Goal: Information Seeking & Learning: Learn about a topic

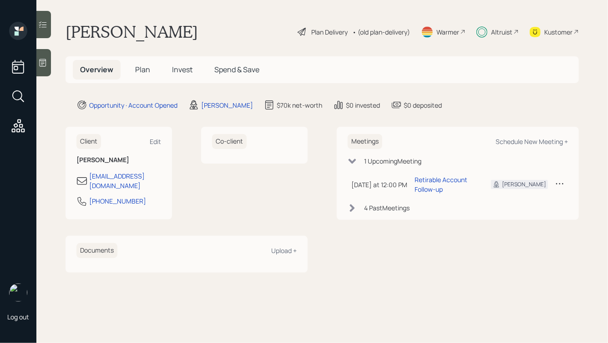
click at [150, 70] on h5 "Plan" at bounding box center [143, 70] width 30 height 20
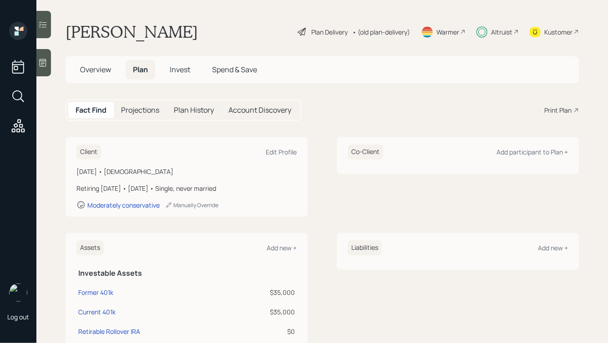
click at [254, 110] on h5 "Account Discovery" at bounding box center [259, 110] width 63 height 9
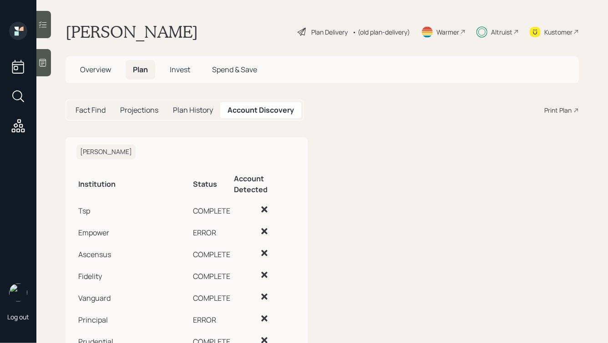
scroll to position [115, 0]
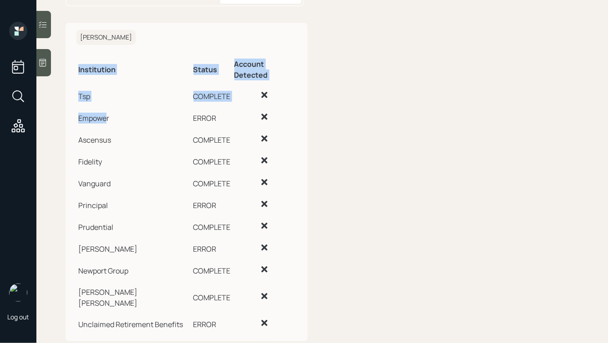
drag, startPoint x: 274, startPoint y: 308, endPoint x: 107, endPoint y: 107, distance: 260.9
click at [107, 107] on tbody "Tsp COMPLETE Empower ERROR Ascensus COMPLETE Fidelity COMPLETE Vanguard COMPLET…" at bounding box center [186, 209] width 220 height 250
click at [107, 107] on td "Empower" at bounding box center [133, 117] width 115 height 22
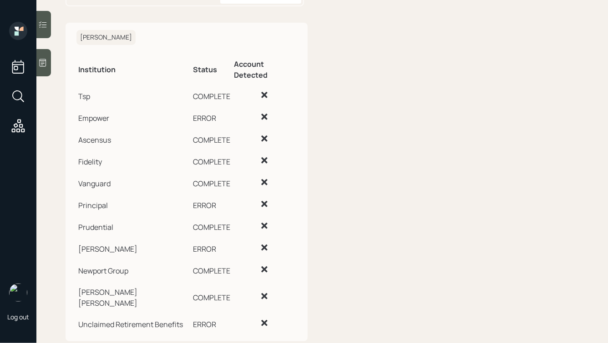
scroll to position [0, 0]
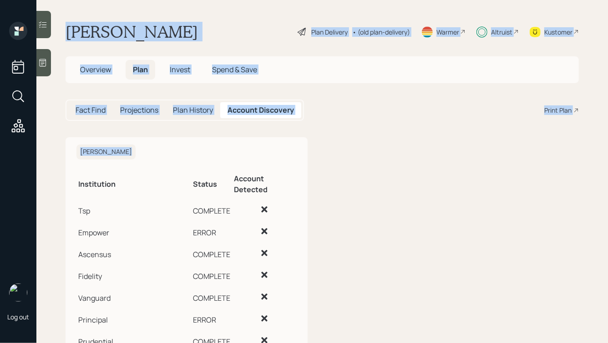
drag, startPoint x: 65, startPoint y: 26, endPoint x: 307, endPoint y: 157, distance: 275.3
click at [311, 165] on main "[PERSON_NAME] Plan Delivery • (old plan-delivery) Warmer Altruist Kustomer Over…" at bounding box center [321, 171] width 571 height 343
click at [307, 157] on div "[PERSON_NAME] Institution Status Account Detected Tsp COMPLETE Empower ERROR As…" at bounding box center [186, 296] width 242 height 319
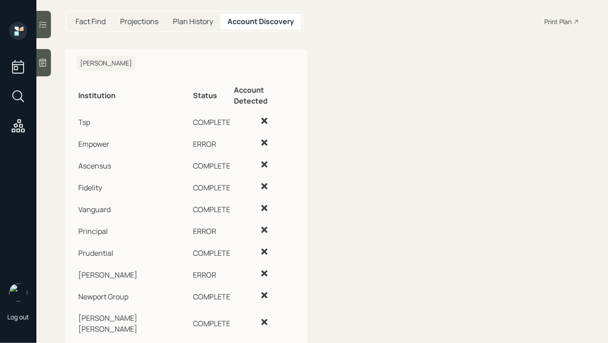
scroll to position [115, 0]
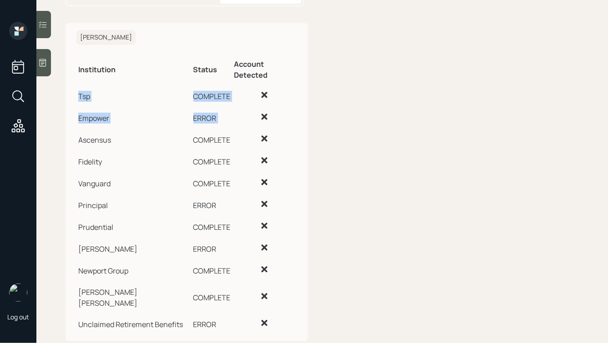
drag, startPoint x: 185, startPoint y: 76, endPoint x: 231, endPoint y: 104, distance: 53.8
click at [231, 104] on tbody "Tsp COMPLETE Empower ERROR Ascensus COMPLETE Fidelity COMPLETE Vanguard COMPLET…" at bounding box center [186, 209] width 220 height 250
click at [232, 106] on td at bounding box center [264, 117] width 64 height 22
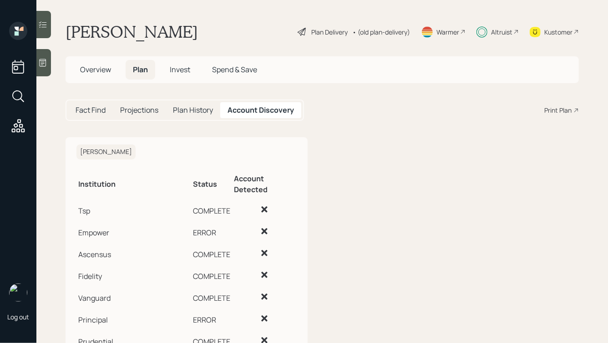
click at [103, 107] on h5 "Fact Find" at bounding box center [90, 110] width 30 height 9
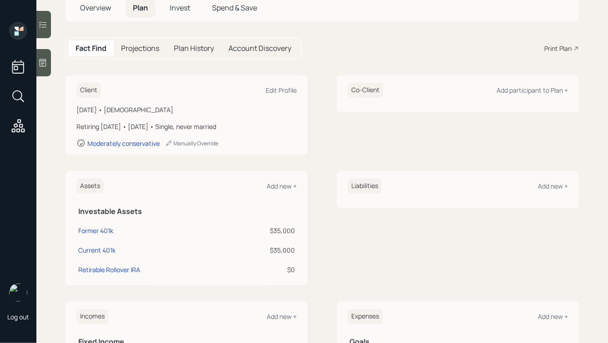
scroll to position [63, 0]
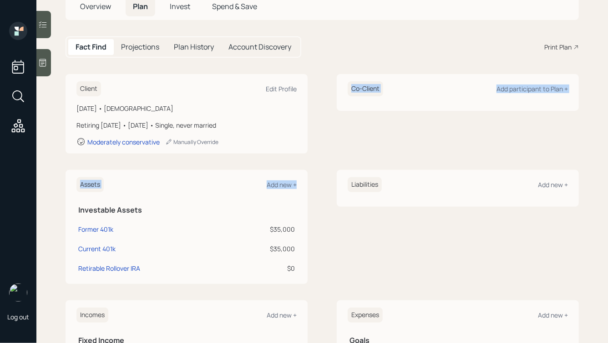
drag, startPoint x: 316, startPoint y: 276, endPoint x: 167, endPoint y: 119, distance: 216.2
click at [169, 121] on div "Client Edit Profile [DATE] • [DEMOGRAPHIC_DATA] Retiring [DATE] • [DATE] • Sing…" at bounding box center [321, 292] width 513 height 437
click at [177, 155] on div "Client Edit Profile [DATE] • [DEMOGRAPHIC_DATA] Retiring [DATE] • [DATE] • Sing…" at bounding box center [321, 292] width 513 height 437
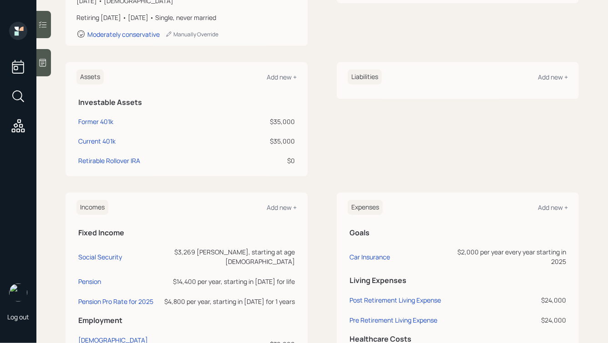
scroll to position [0, 0]
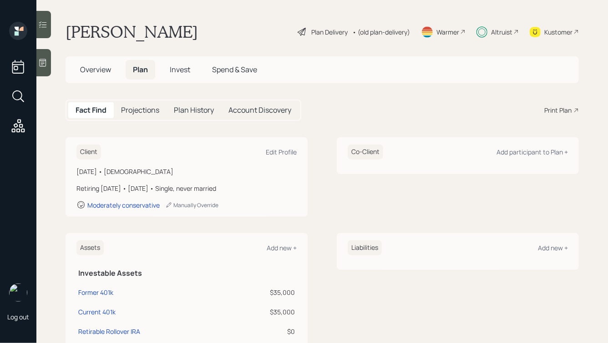
click at [499, 42] on main "[PERSON_NAME] Plan Delivery • (old plan-delivery) Warmer Altruist Kustomer Over…" at bounding box center [321, 171] width 571 height 343
click at [501, 28] on div "Altruist" at bounding box center [501, 32] width 21 height 10
